Goal: Book appointment/travel/reservation

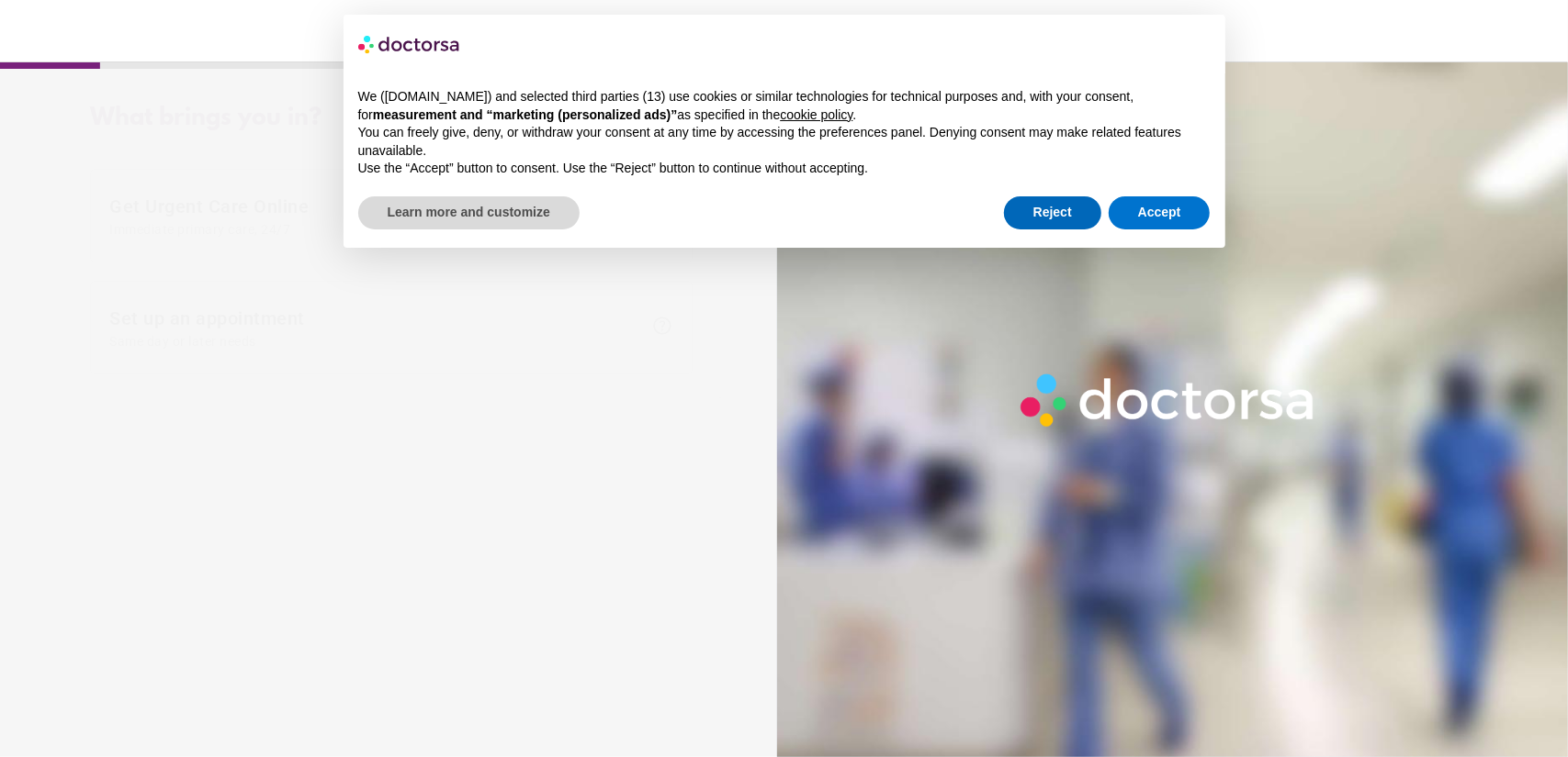
click at [1042, 179] on div "× We ([DOMAIN_NAME]) and selected third parties (13) use cookies or similar tec…" at bounding box center [784, 131] width 882 height 233
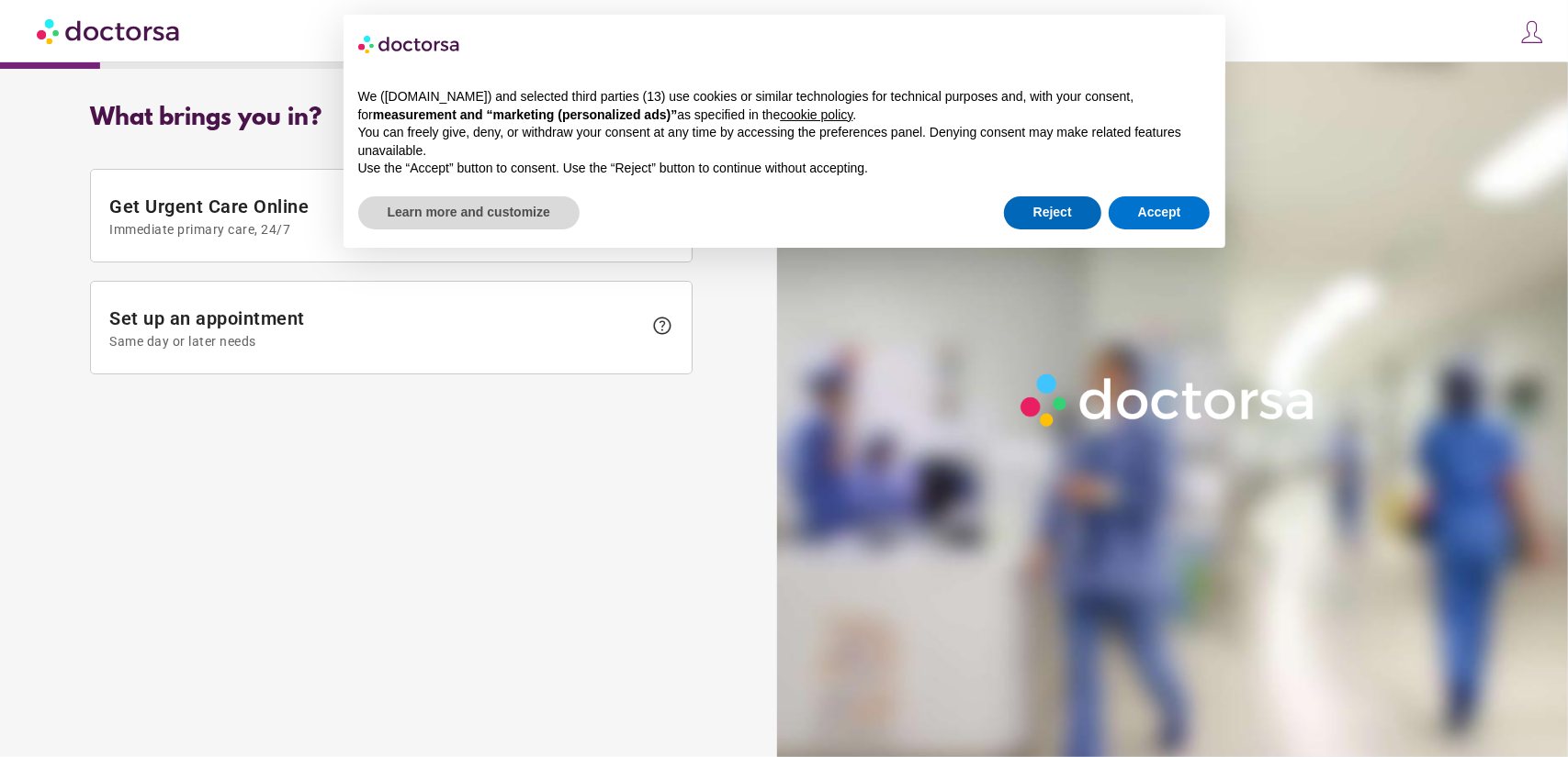
click at [1057, 214] on button "Reject" at bounding box center [1053, 212] width 97 height 33
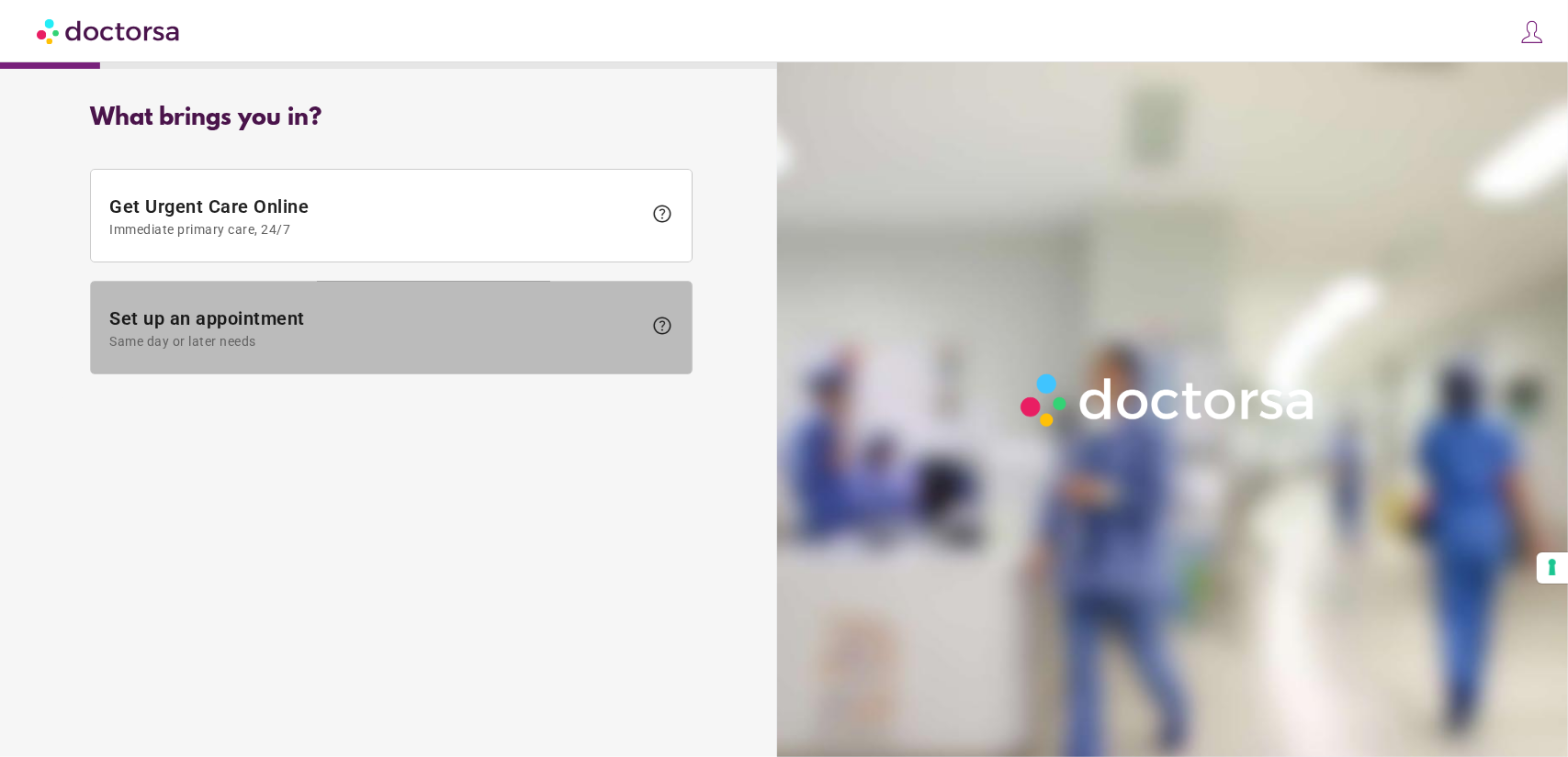
click at [216, 311] on span "Set up an appointment Same day or later needs" at bounding box center [376, 328] width 533 height 41
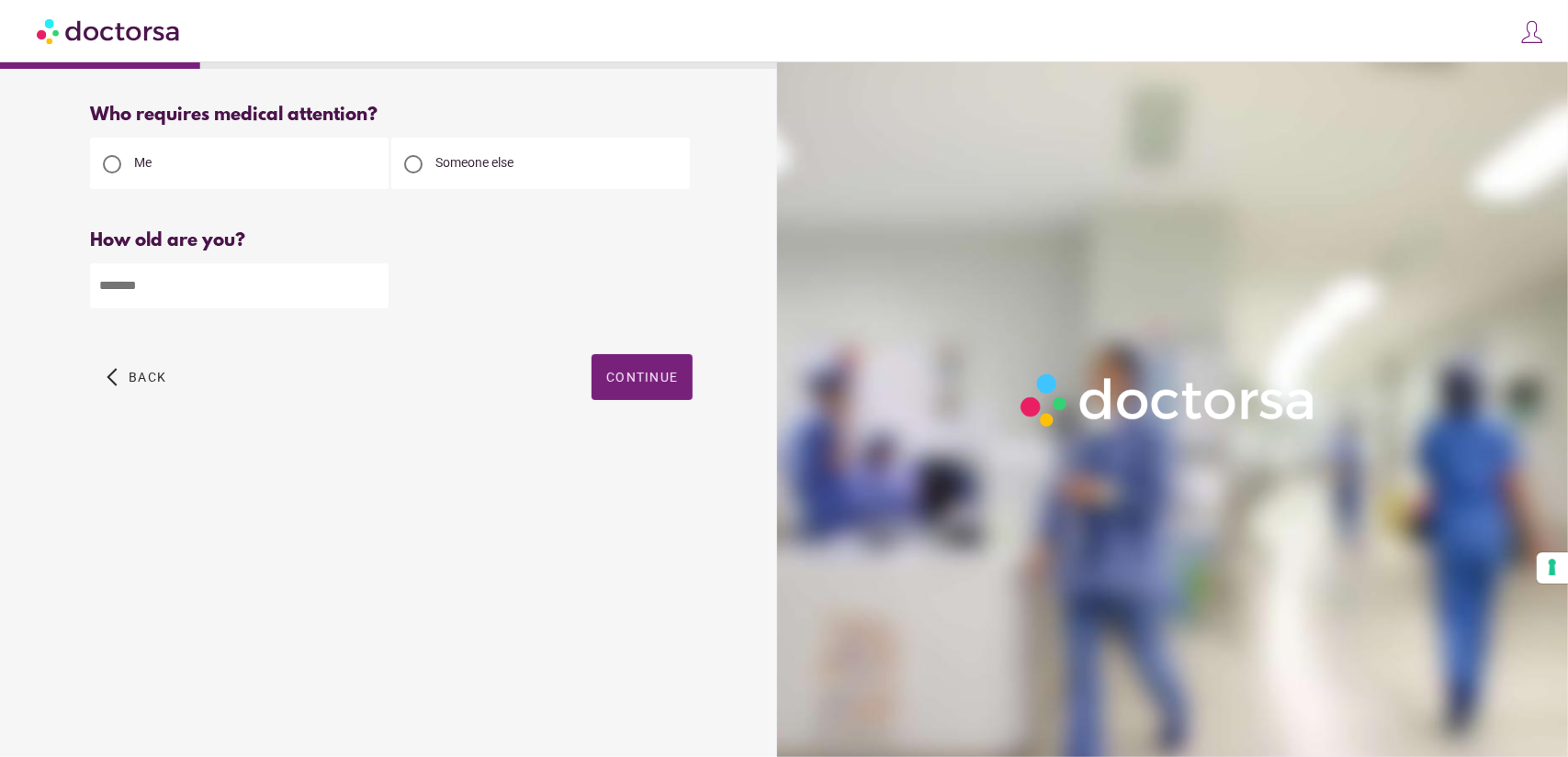
click at [191, 272] on input "number" at bounding box center [238, 286] width 298 height 45
type input "**"
click at [625, 371] on span "button" at bounding box center [642, 377] width 101 height 46
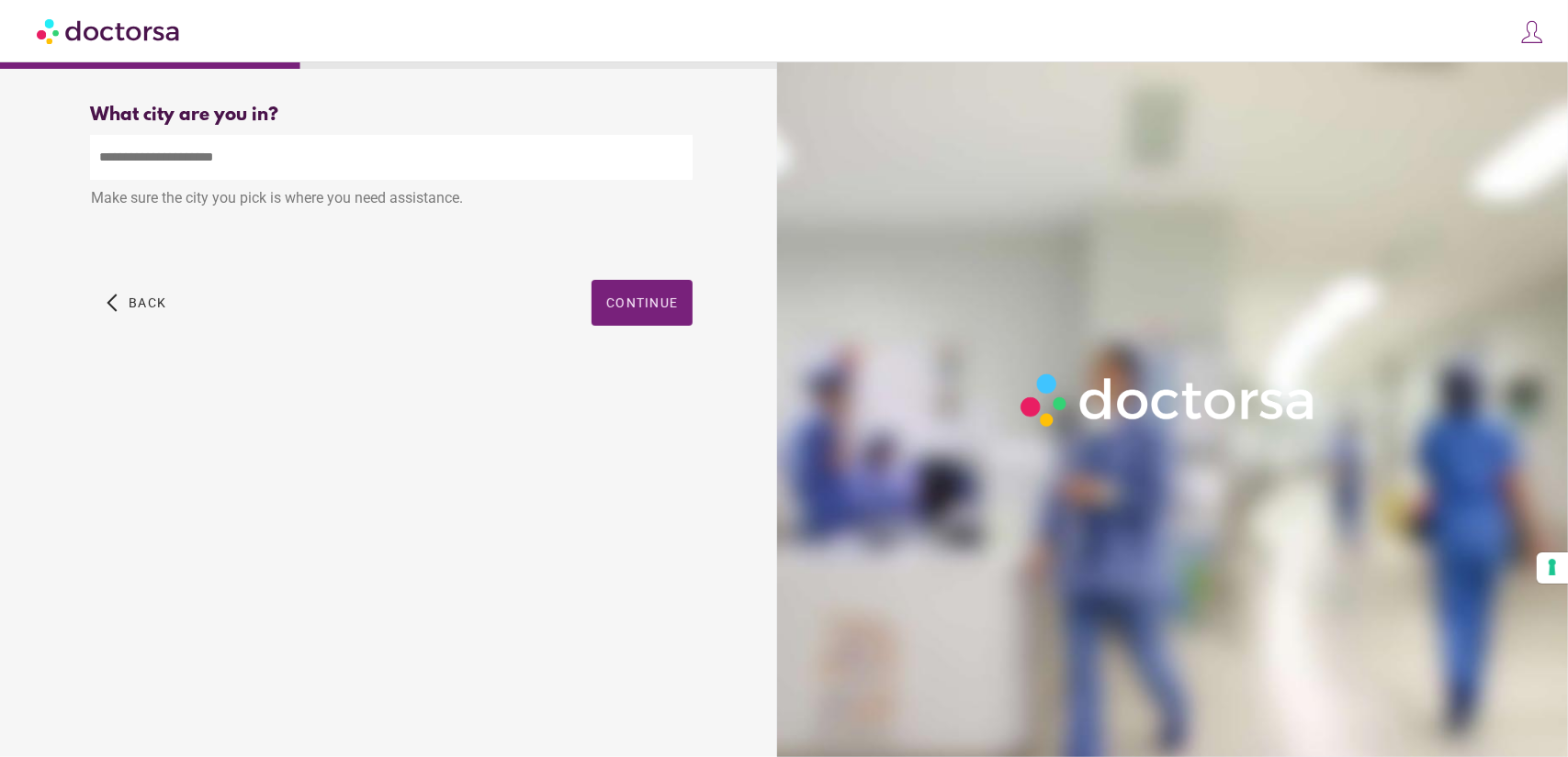
click at [183, 167] on input "text" at bounding box center [391, 157] width 602 height 45
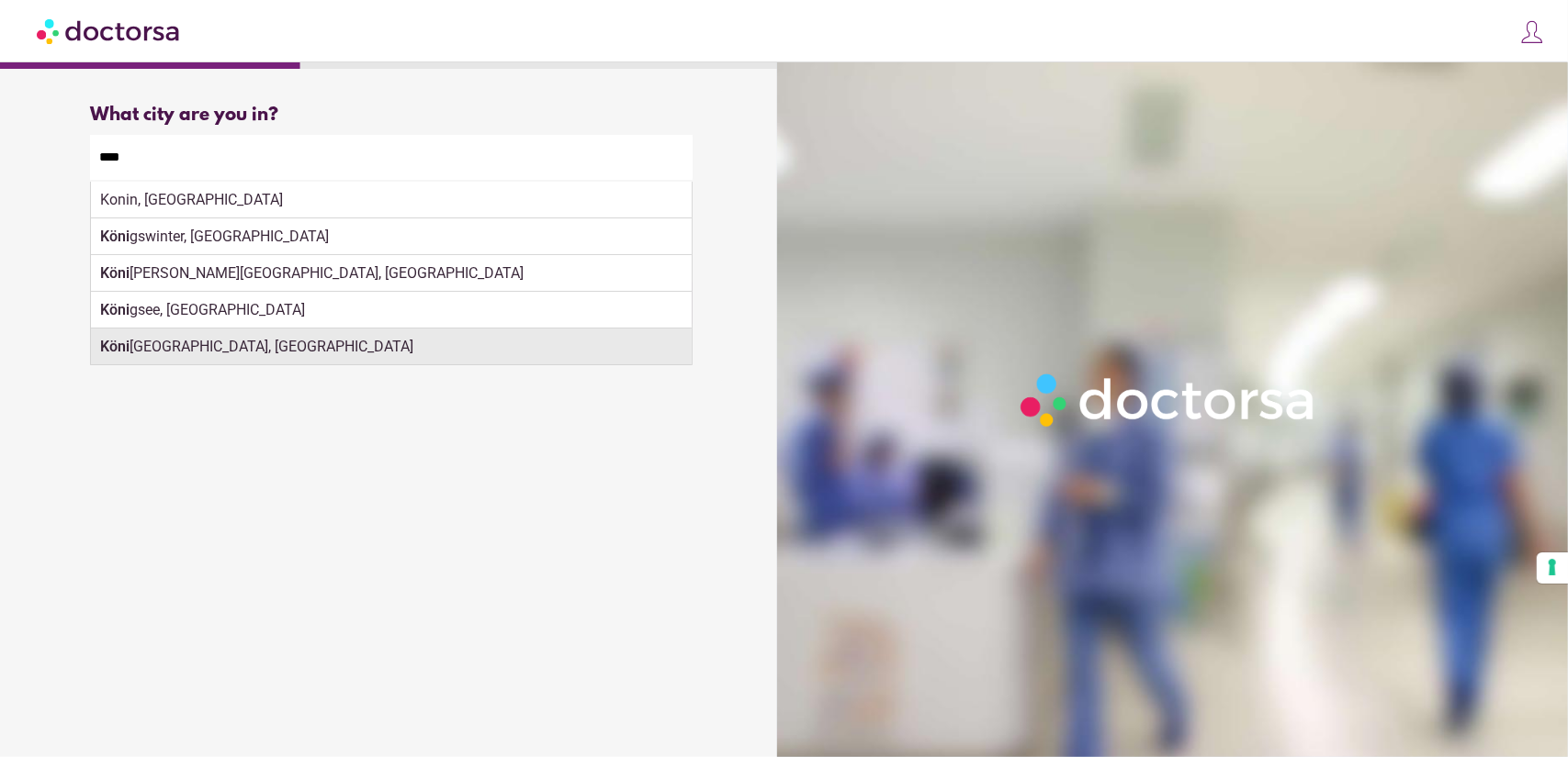
click at [395, 350] on div "Köni gsbrunn, [GEOGRAPHIC_DATA]" at bounding box center [391, 347] width 600 height 36
type input "**********"
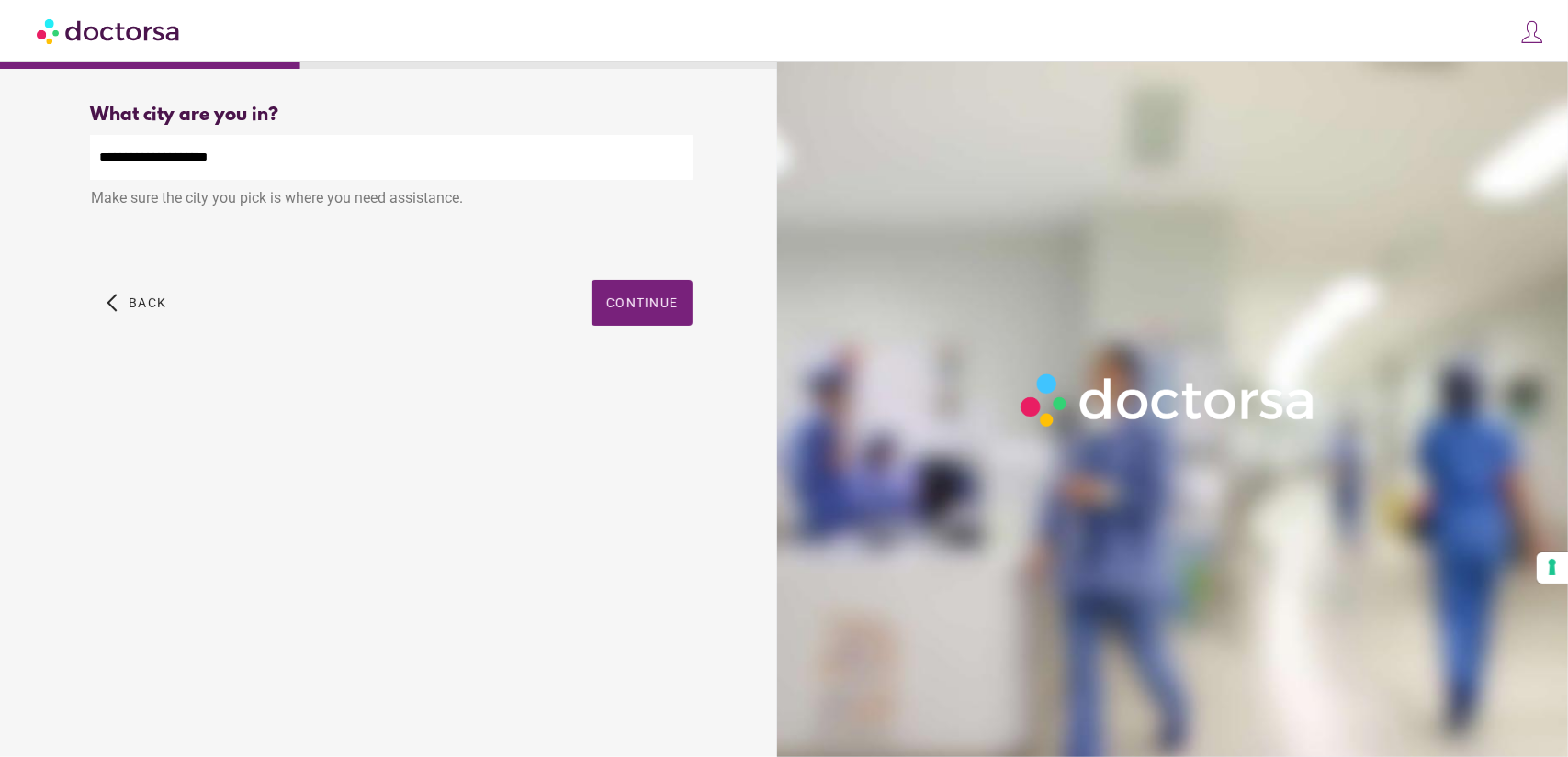
click at [395, 350] on div "arrow_back_ios Back Continue" at bounding box center [391, 317] width 602 height 74
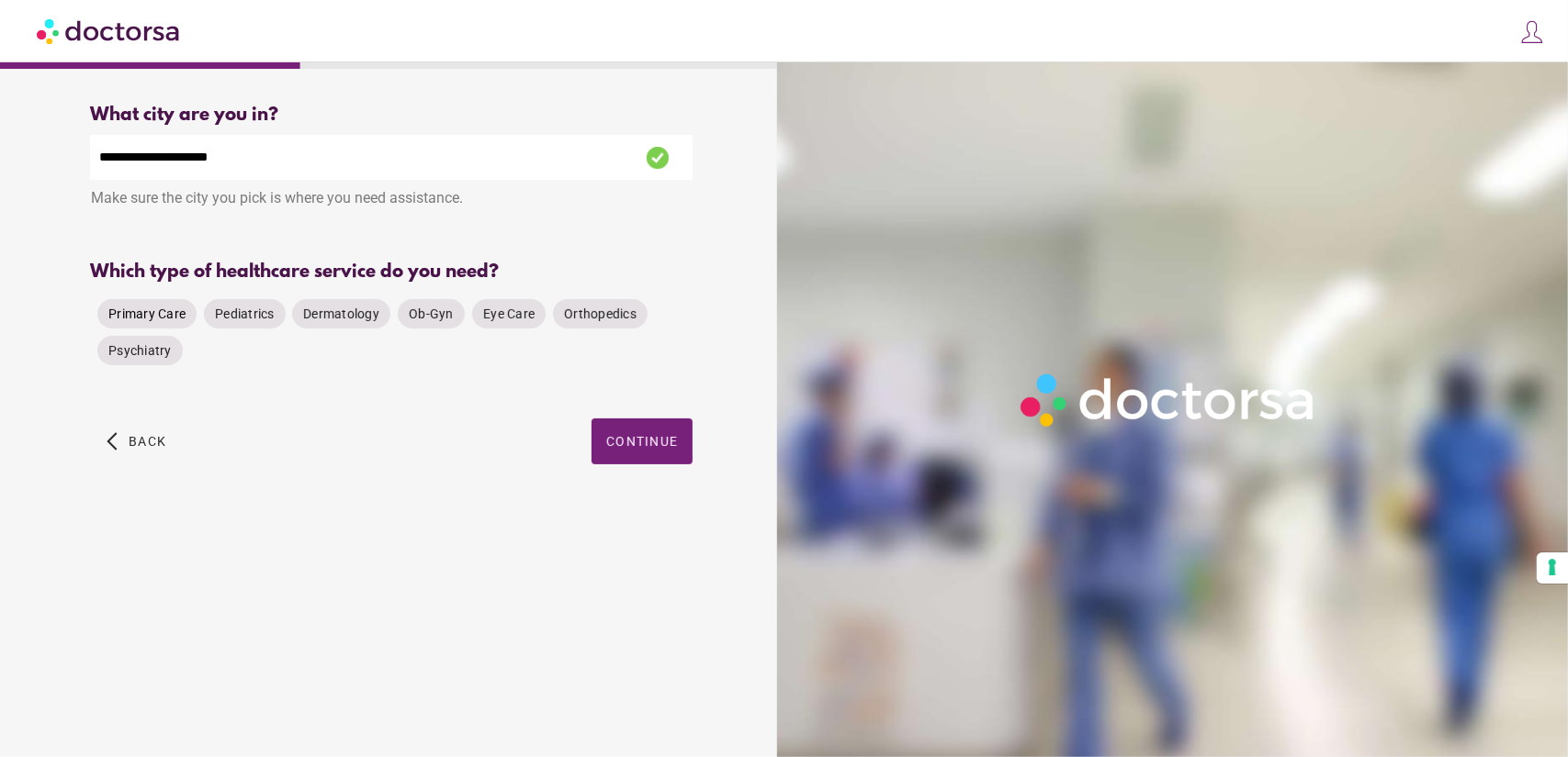
click at [173, 310] on span "Primary Care" at bounding box center [147, 314] width 78 height 15
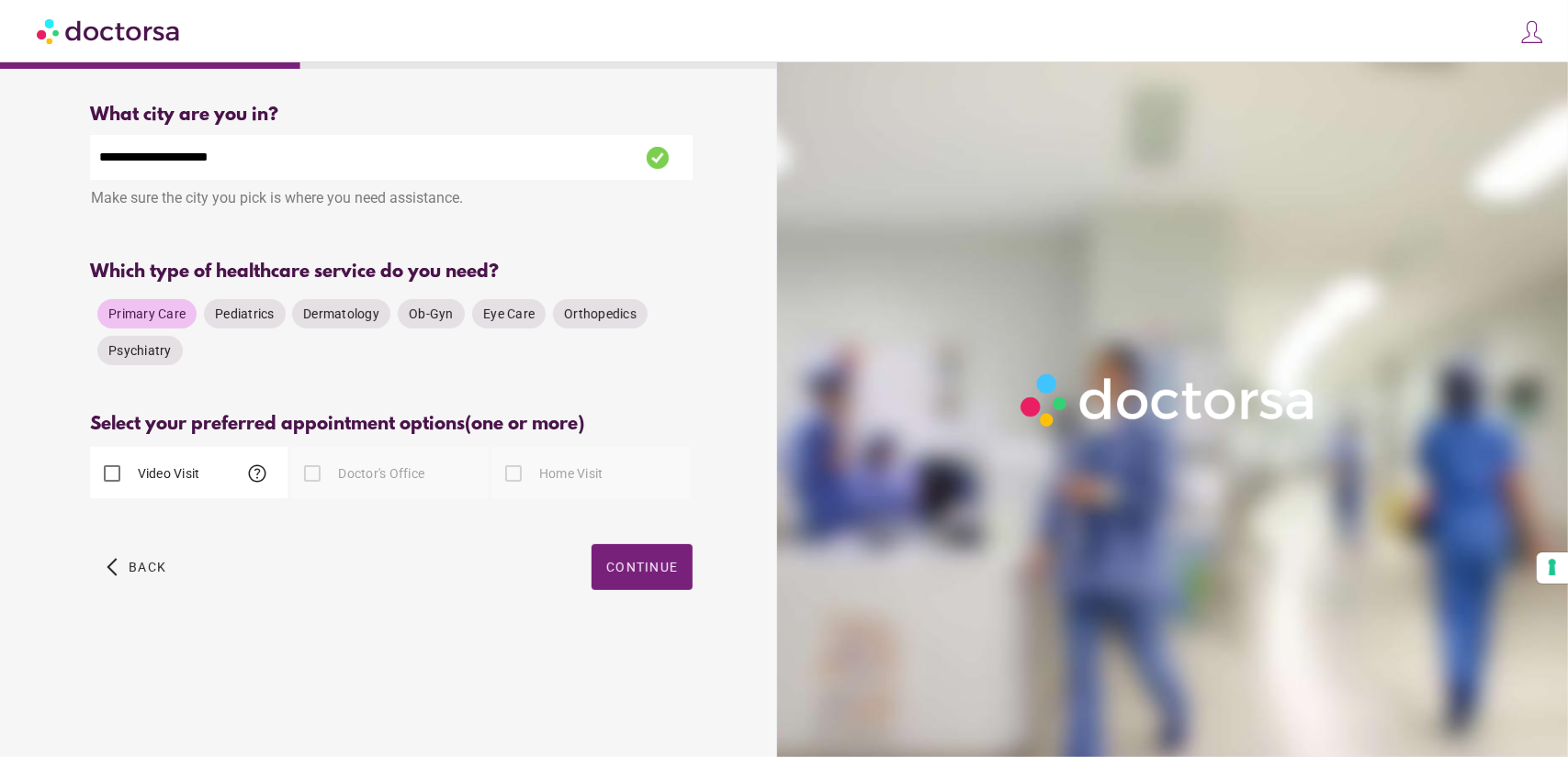
click at [172, 307] on span "Primary Care" at bounding box center [147, 314] width 78 height 19
